Goal: Find specific fact: Find specific fact

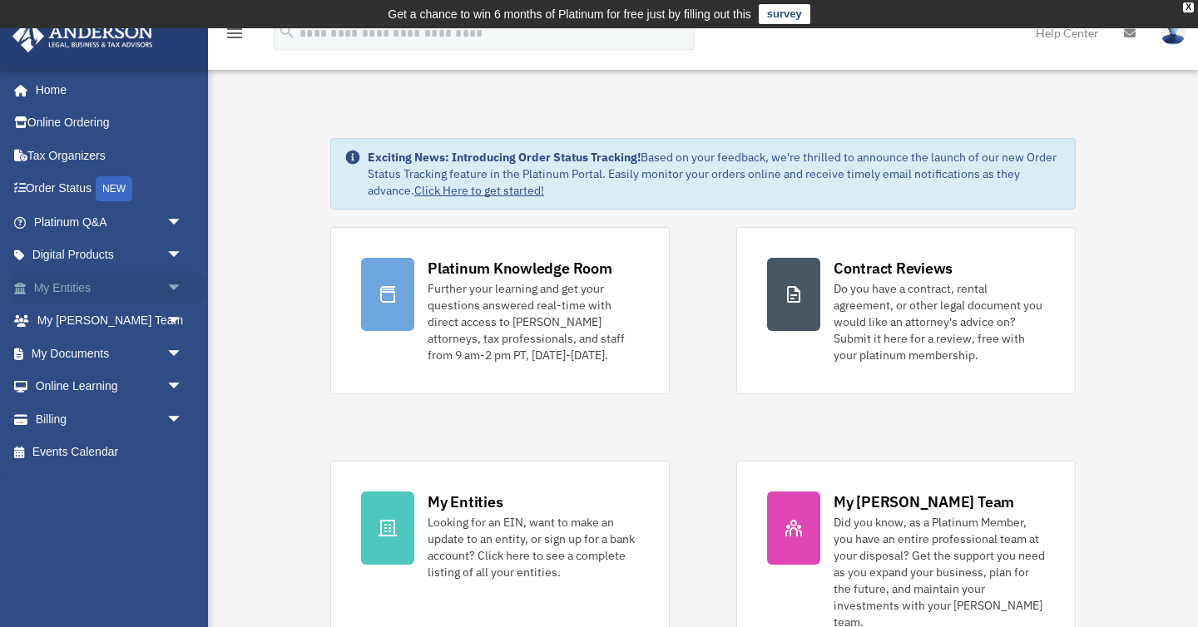
click at [70, 289] on link "My Entities arrow_drop_down" at bounding box center [110, 287] width 196 height 33
click at [168, 285] on span "arrow_drop_down" at bounding box center [182, 288] width 33 height 34
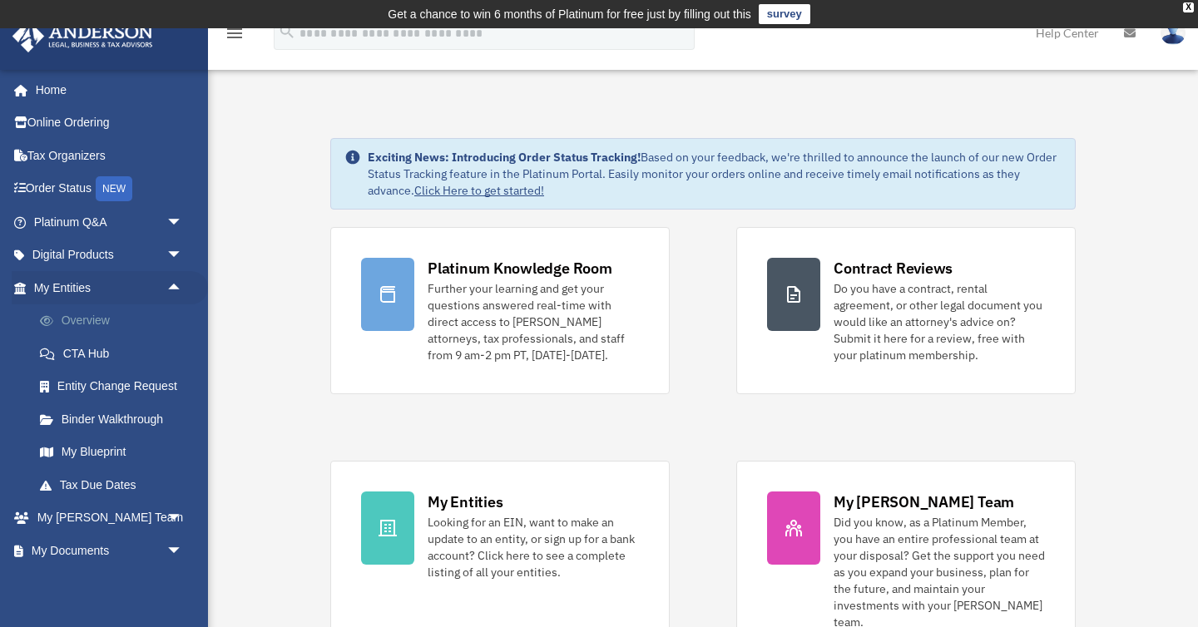
click at [105, 323] on link "Overview" at bounding box center [115, 320] width 185 height 33
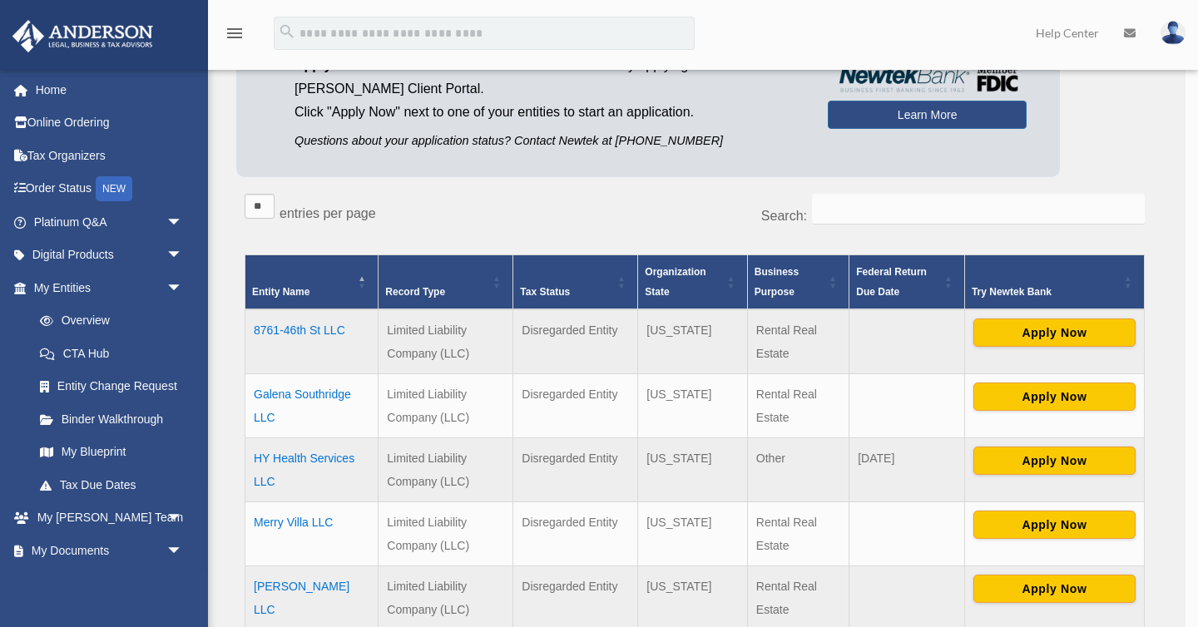
scroll to position [190, 0]
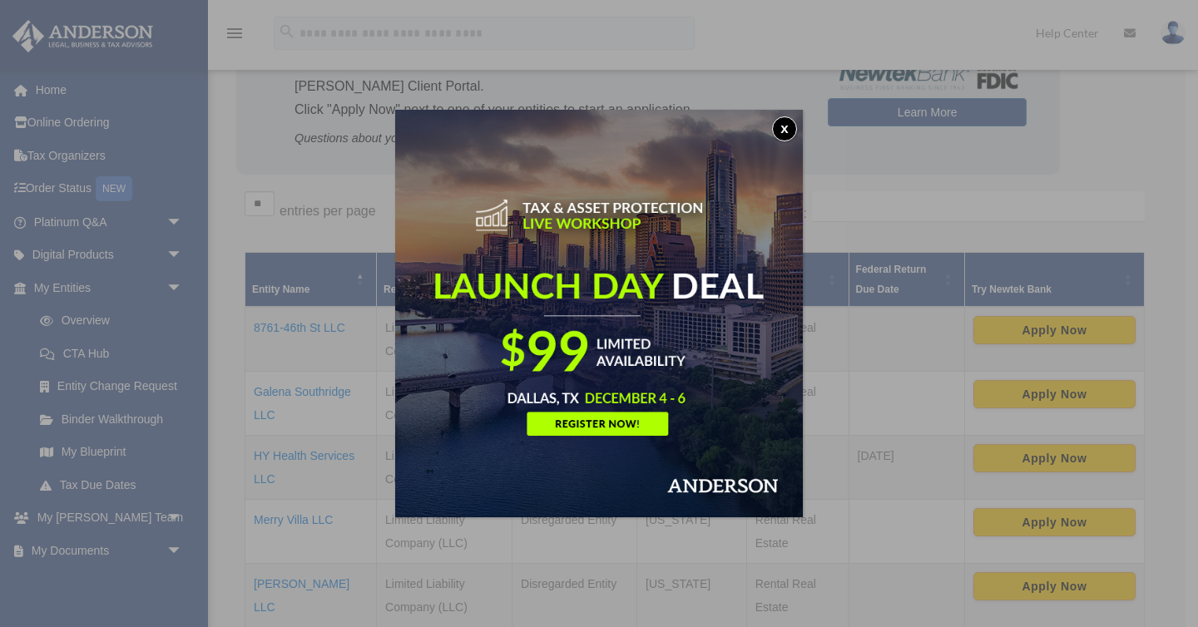
click at [783, 127] on button "x" at bounding box center [784, 128] width 25 height 25
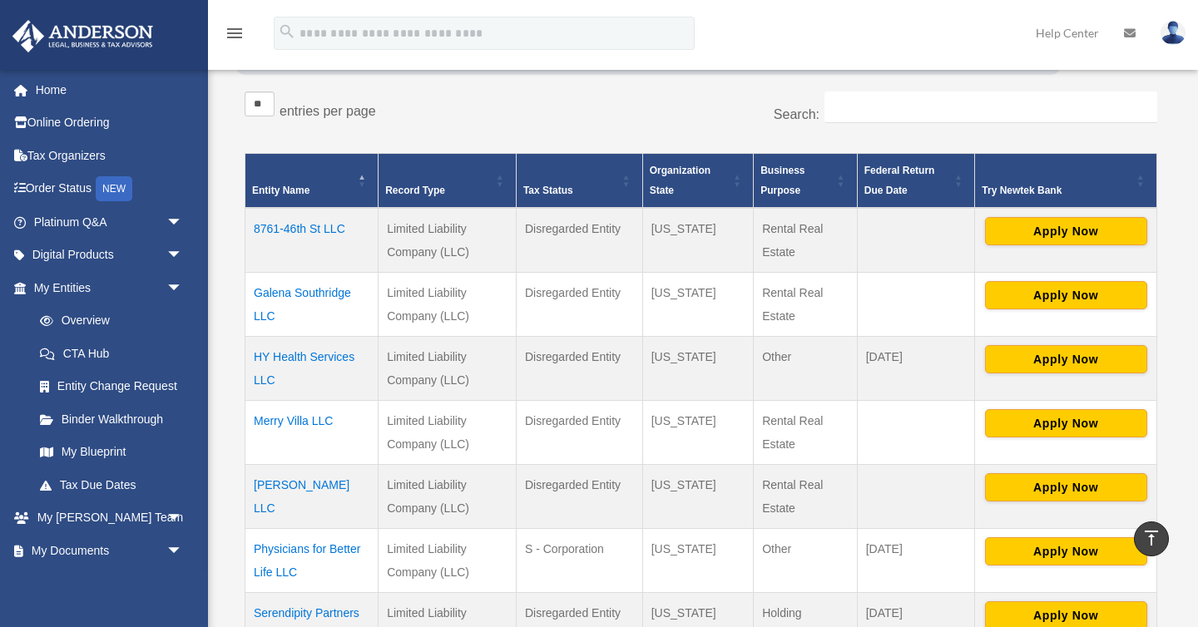
scroll to position [371, 0]
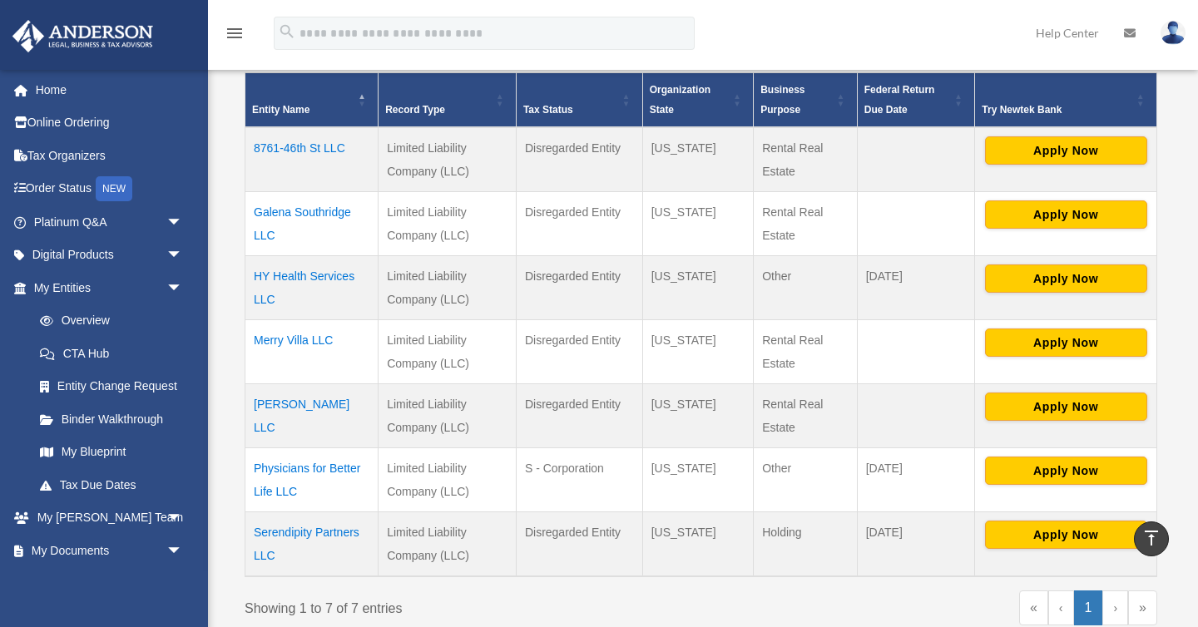
click at [339, 467] on td "Physicians for Better Life LLC" at bounding box center [311, 479] width 133 height 64
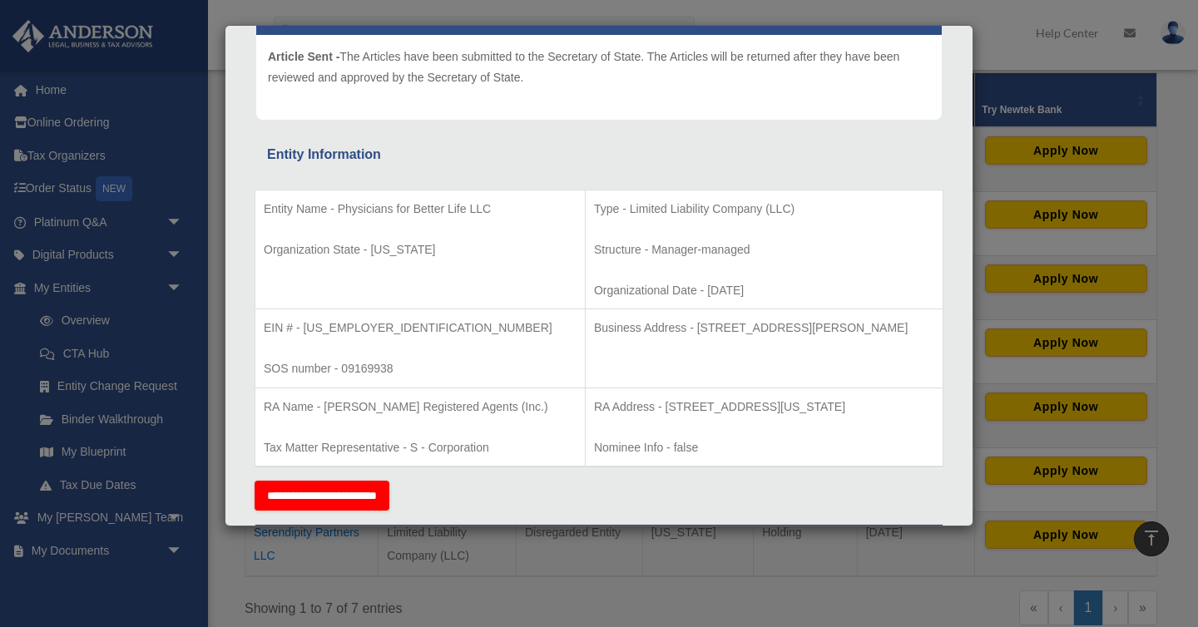
scroll to position [205, 0]
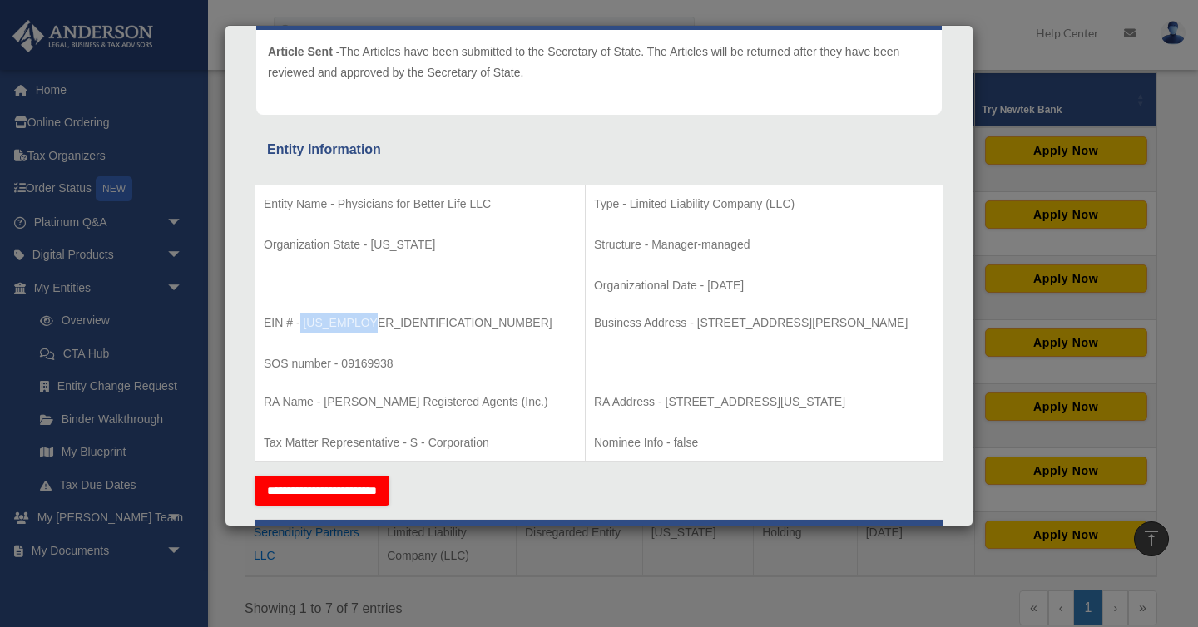
drag, startPoint x: 372, startPoint y: 323, endPoint x: 302, endPoint y: 329, distance: 70.2
click at [302, 329] on p "EIN # - [US_EMPLOYER_IDENTIFICATION_NUMBER]" at bounding box center [420, 323] width 313 height 21
copy p "[US_EMPLOYER_IDENTIFICATION_NUMBER]"
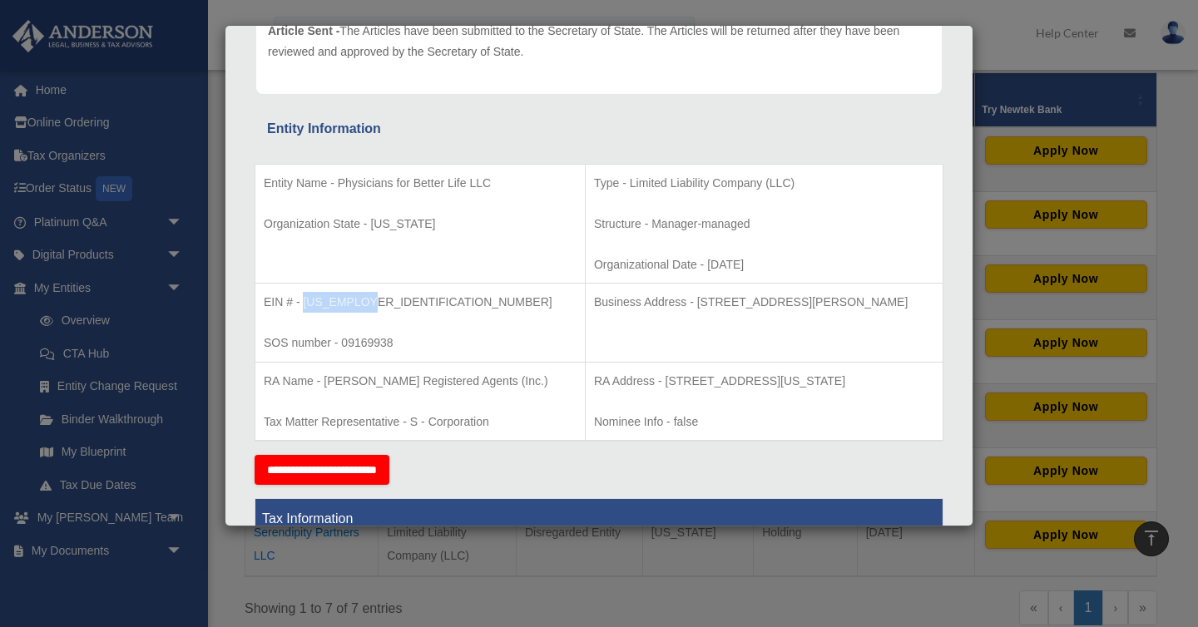
scroll to position [227, 0]
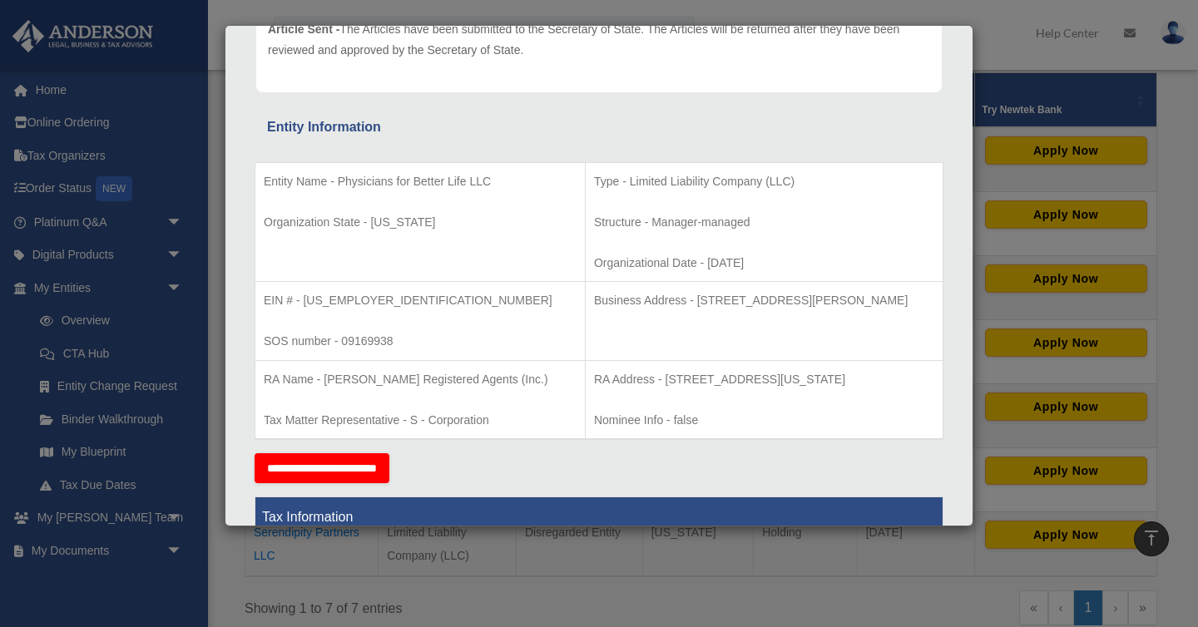
click at [580, 585] on div "Details × Articles Sent Organizational Date" at bounding box center [599, 313] width 1198 height 627
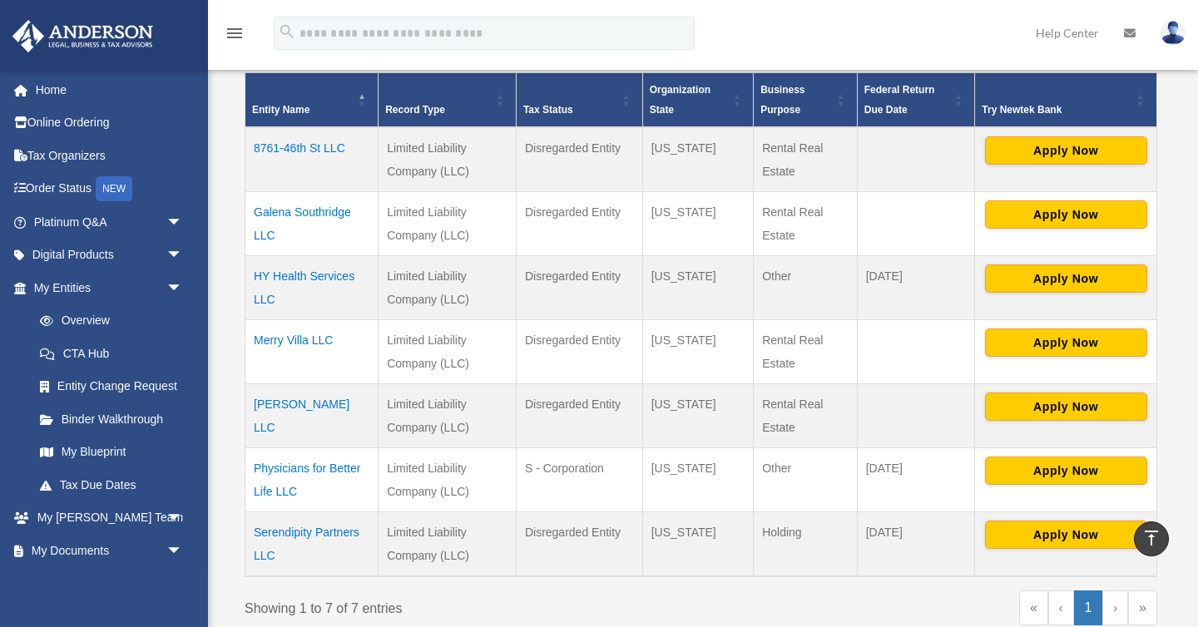
click at [328, 210] on td "Galena Southridge LLC" at bounding box center [311, 223] width 133 height 64
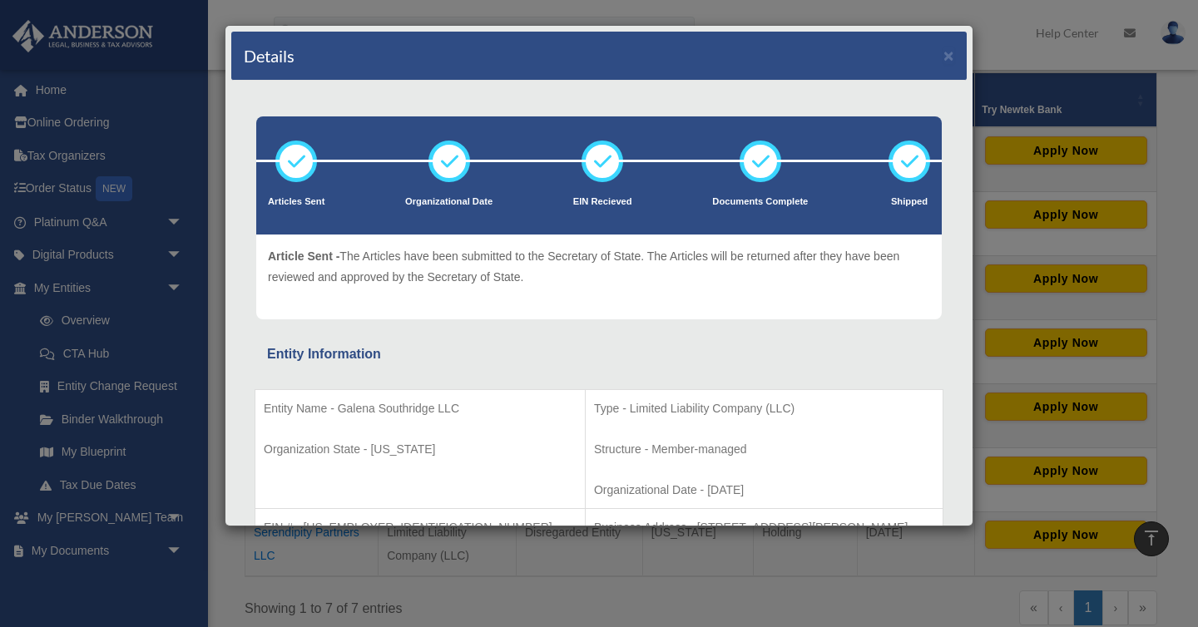
scroll to position [37, 0]
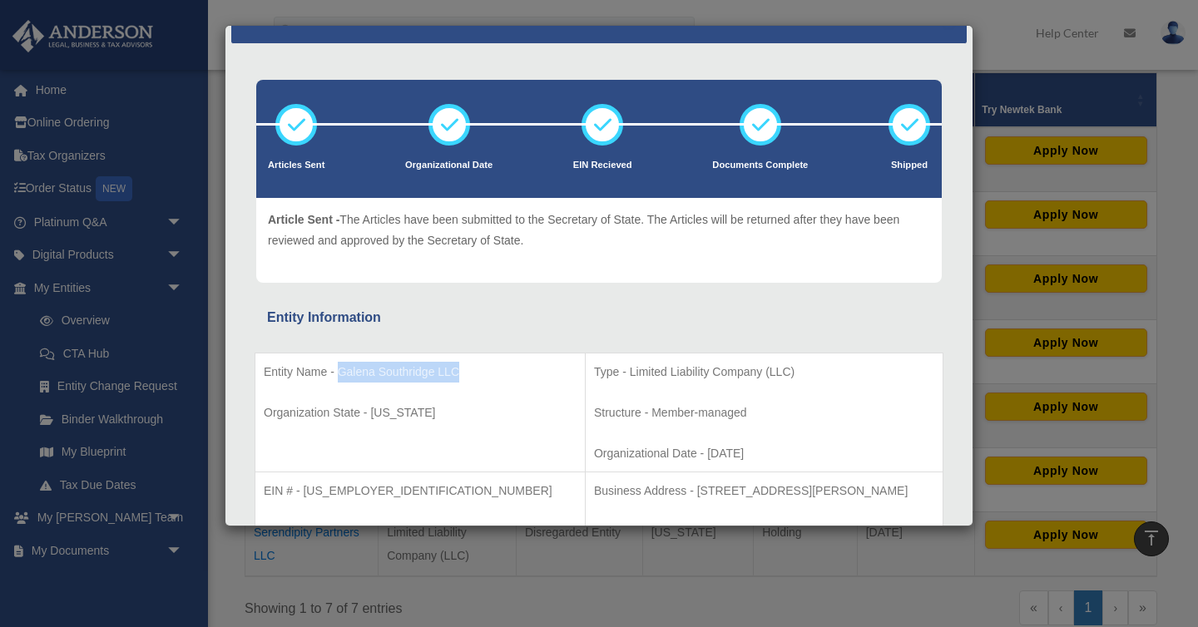
drag, startPoint x: 460, startPoint y: 374, endPoint x: 340, endPoint y: 374, distance: 119.8
click at [340, 374] on p "Entity Name - Galena Southridge LLC" at bounding box center [420, 372] width 313 height 21
copy p "Galena Southridge LLC"
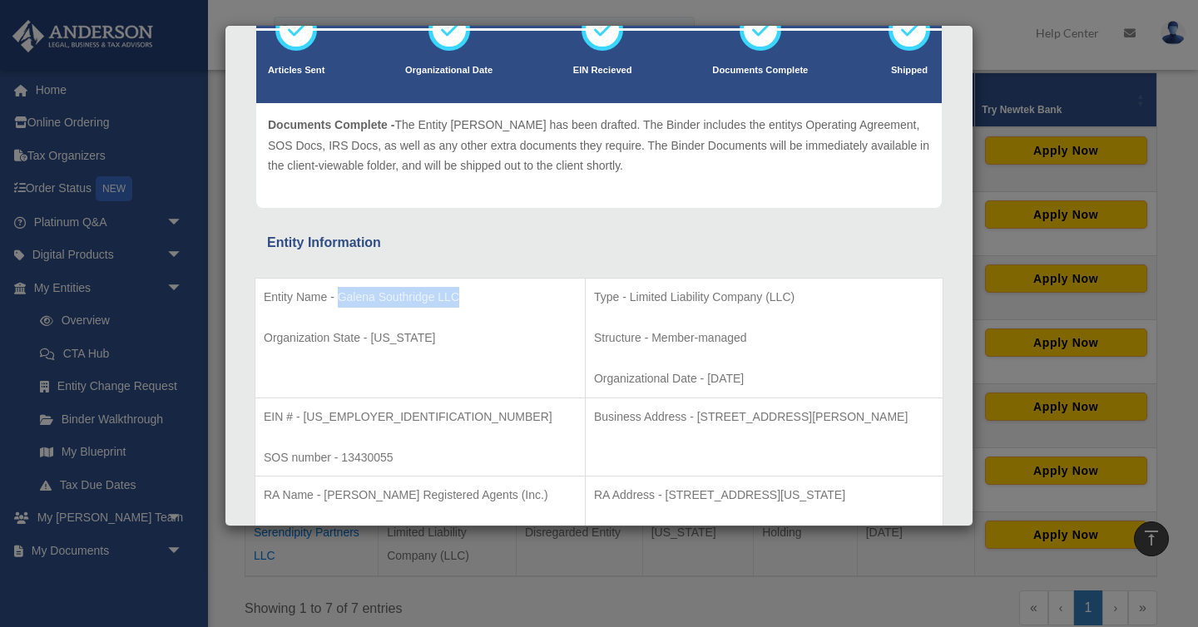
scroll to position [138, 0]
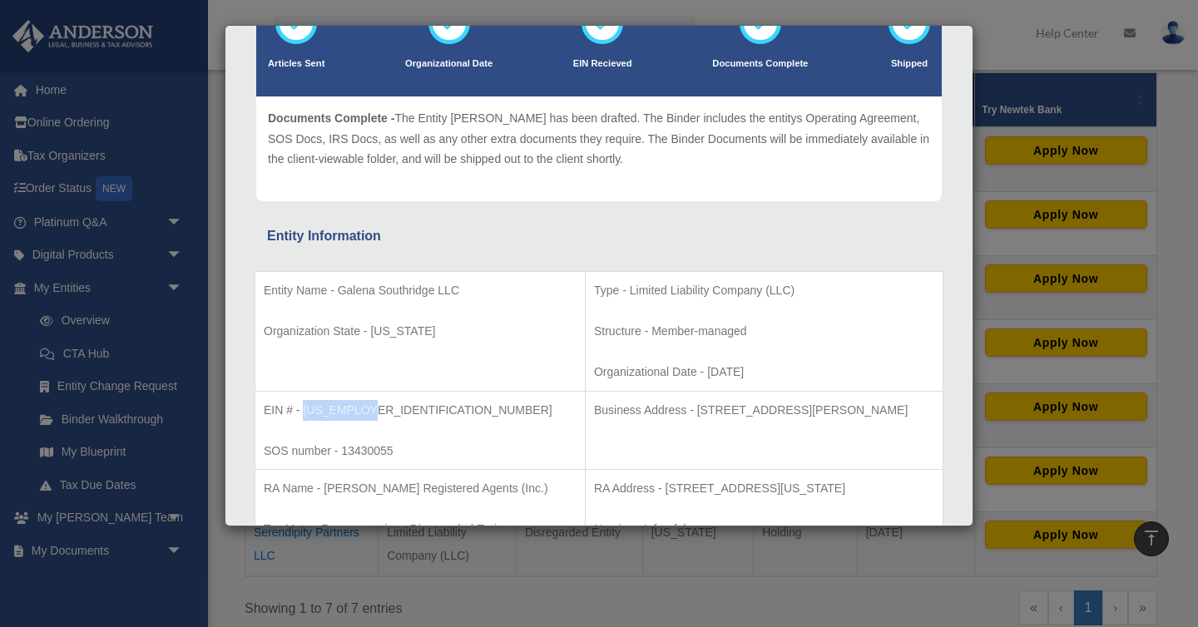
drag, startPoint x: 366, startPoint y: 412, endPoint x: 303, endPoint y: 414, distance: 63.3
click at [303, 414] on p "EIN # - [US_EMPLOYER_IDENTIFICATION_NUMBER]" at bounding box center [420, 410] width 313 height 21
copy p "[US_EMPLOYER_IDENTIFICATION_NUMBER]"
